Goal: Information Seeking & Learning: Check status

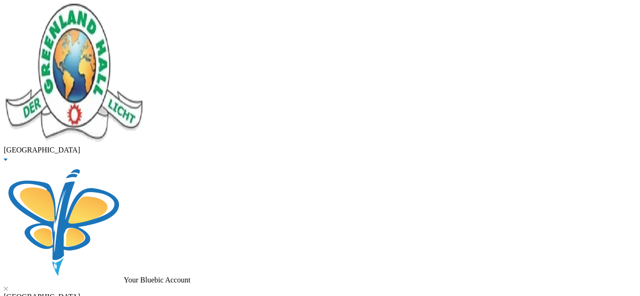
drag, startPoint x: 192, startPoint y: 72, endPoint x: 99, endPoint y: 81, distance: 92.7
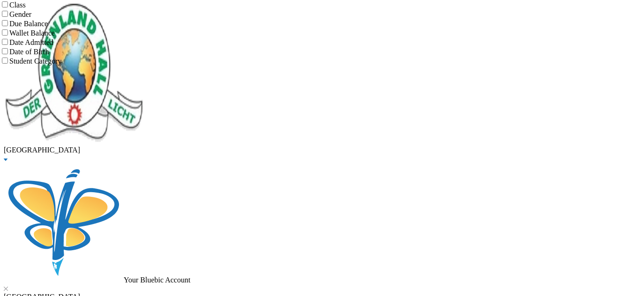
click at [8, 7] on input "Class" at bounding box center [5, 4] width 6 height 6
checkbox input "true"
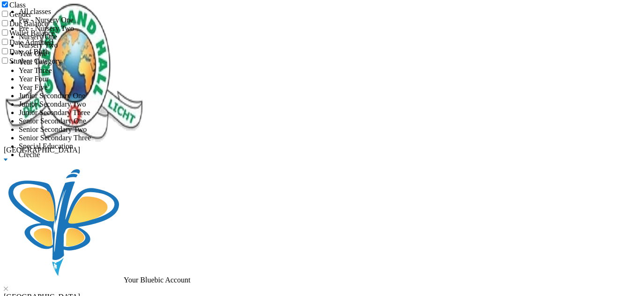
click at [74, 24] on span "Pre - Nursery One" at bounding box center [46, 20] width 55 height 8
checkbox input "true"
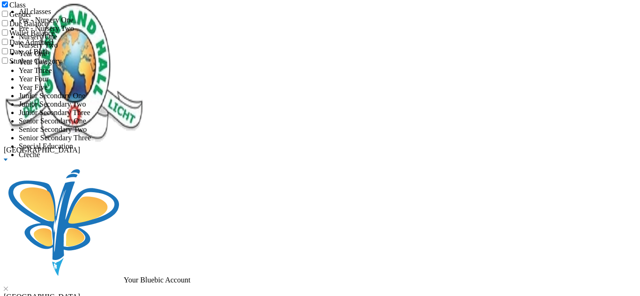
checkbox input "true"
checkbox input "false"
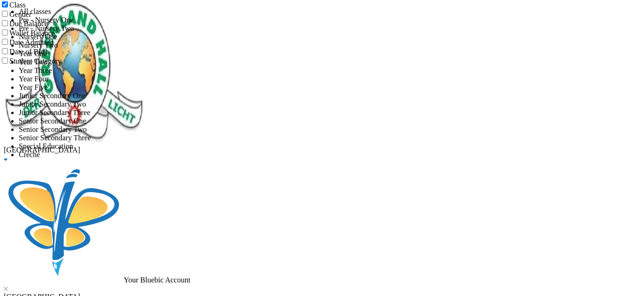
checkbox input "false"
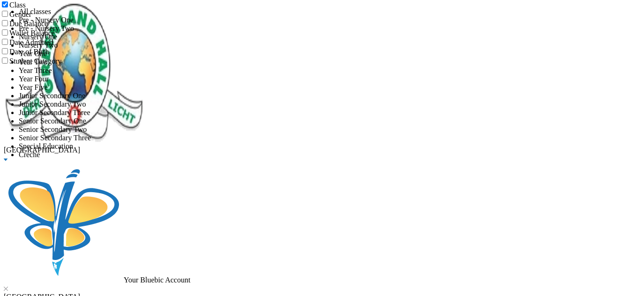
click at [207, 33] on li "Pre - Nursery Two" at bounding box center [329, 28] width 621 height 8
checkbox input "true"
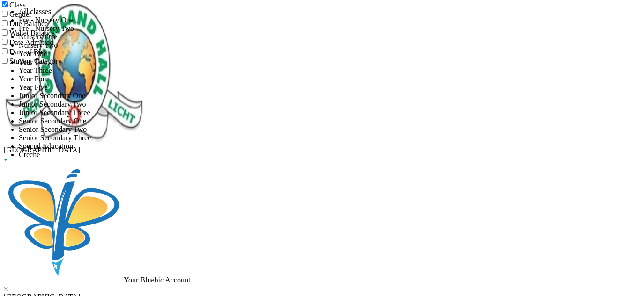
checkbox input "true"
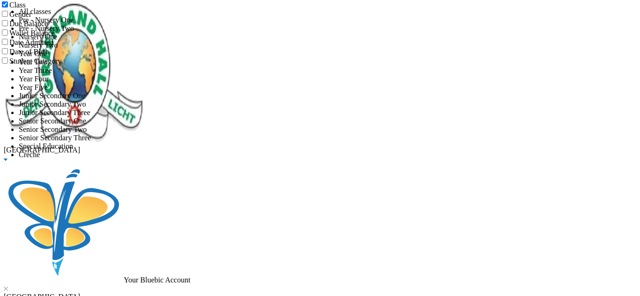
checkbox input "true"
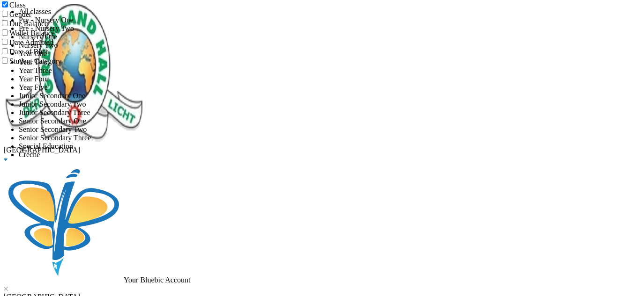
checkbox input "true"
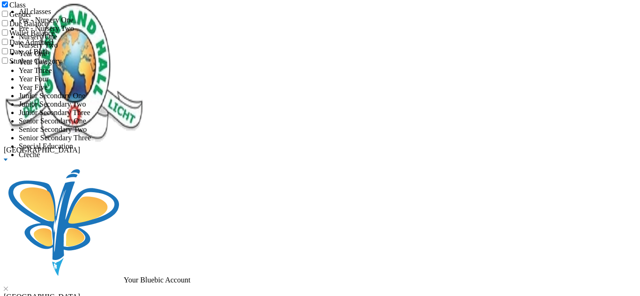
scroll to position [269, 0]
checkbox input "false"
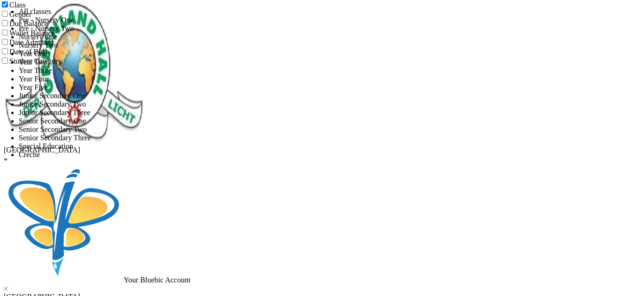
checkbox input "false"
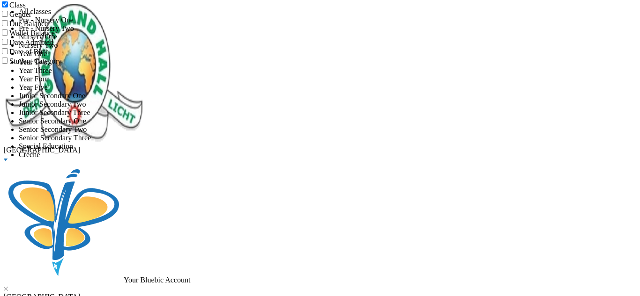
checkbox input "false"
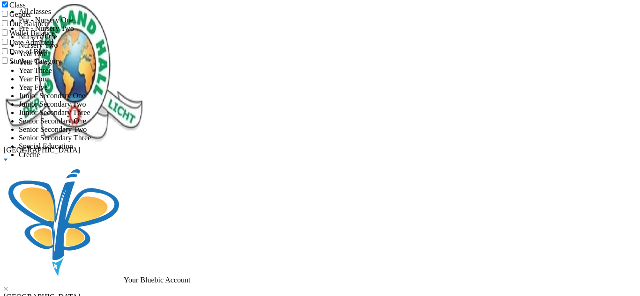
checkbox input "false"
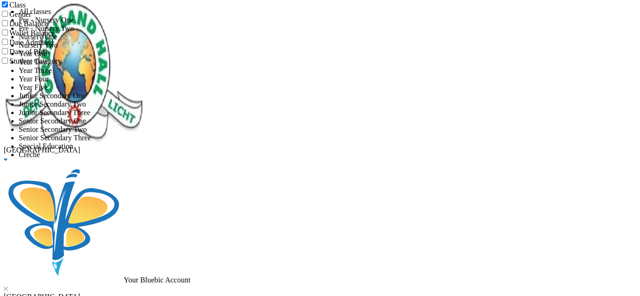
checkbox input "false"
click at [205, 16] on li "All classes" at bounding box center [329, 11] width 621 height 8
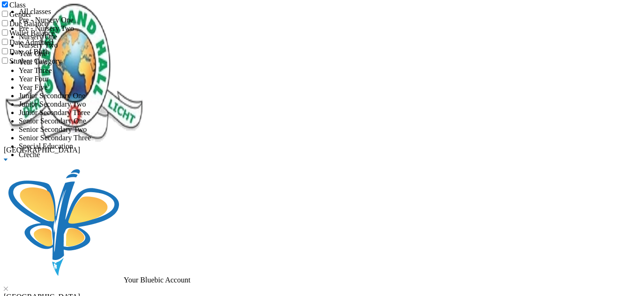
click at [8, 7] on input "Class" at bounding box center [5, 4] width 6 height 6
checkbox input "false"
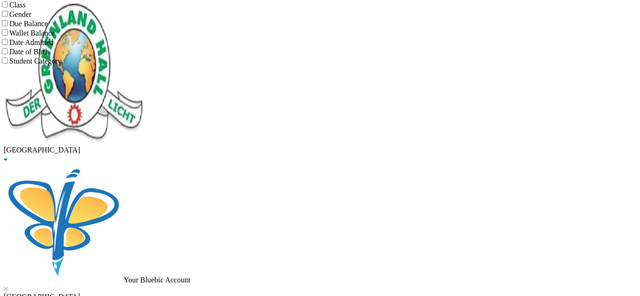
type input "[PERSON_NAME]"
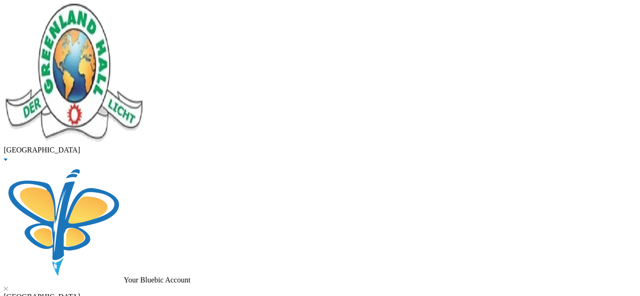
scroll to position [93, 0]
drag, startPoint x: 210, startPoint y: 64, endPoint x: 110, endPoint y: 84, distance: 102.2
